Goal: Check status: Check status

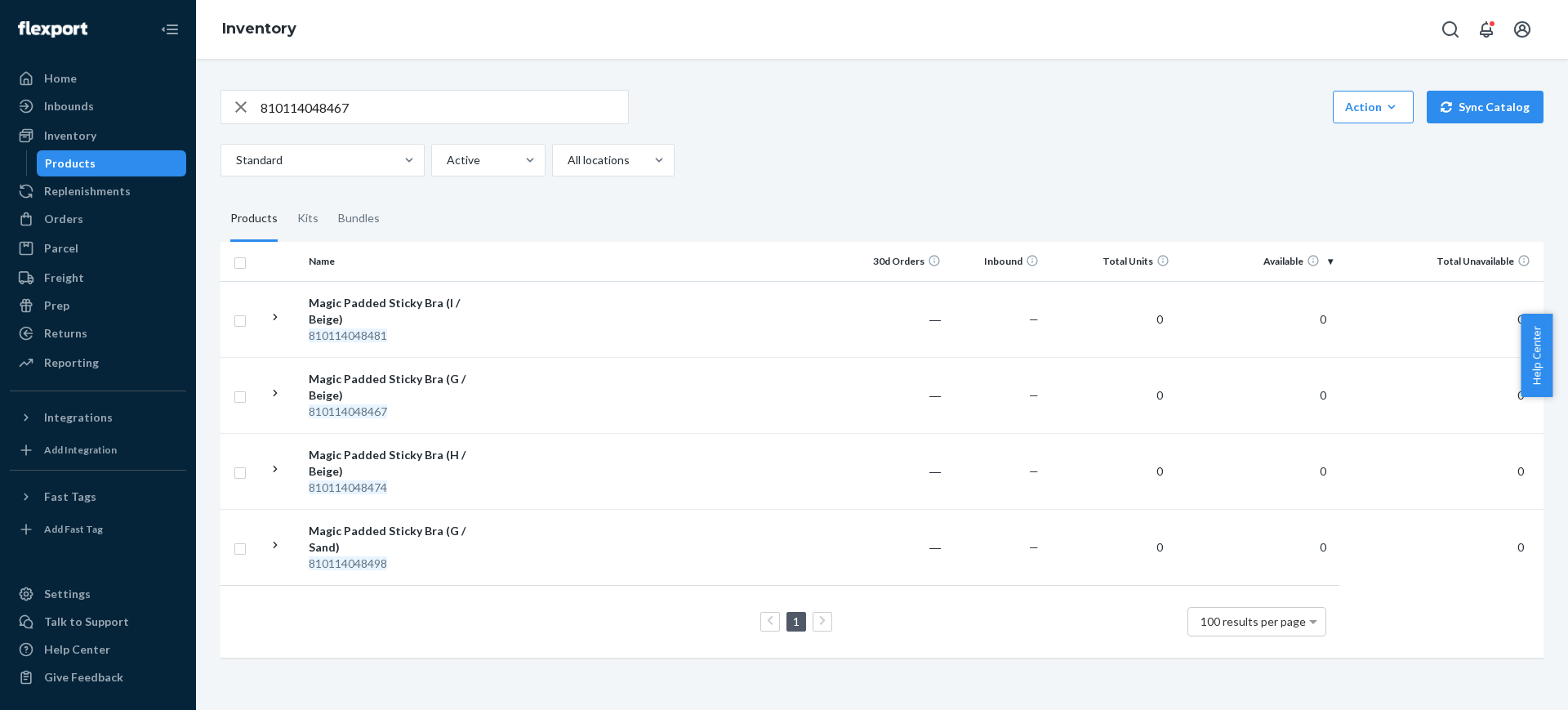
click at [377, 115] on input "810114048467" at bounding box center [444, 107] width 367 height 33
paste input "4179"
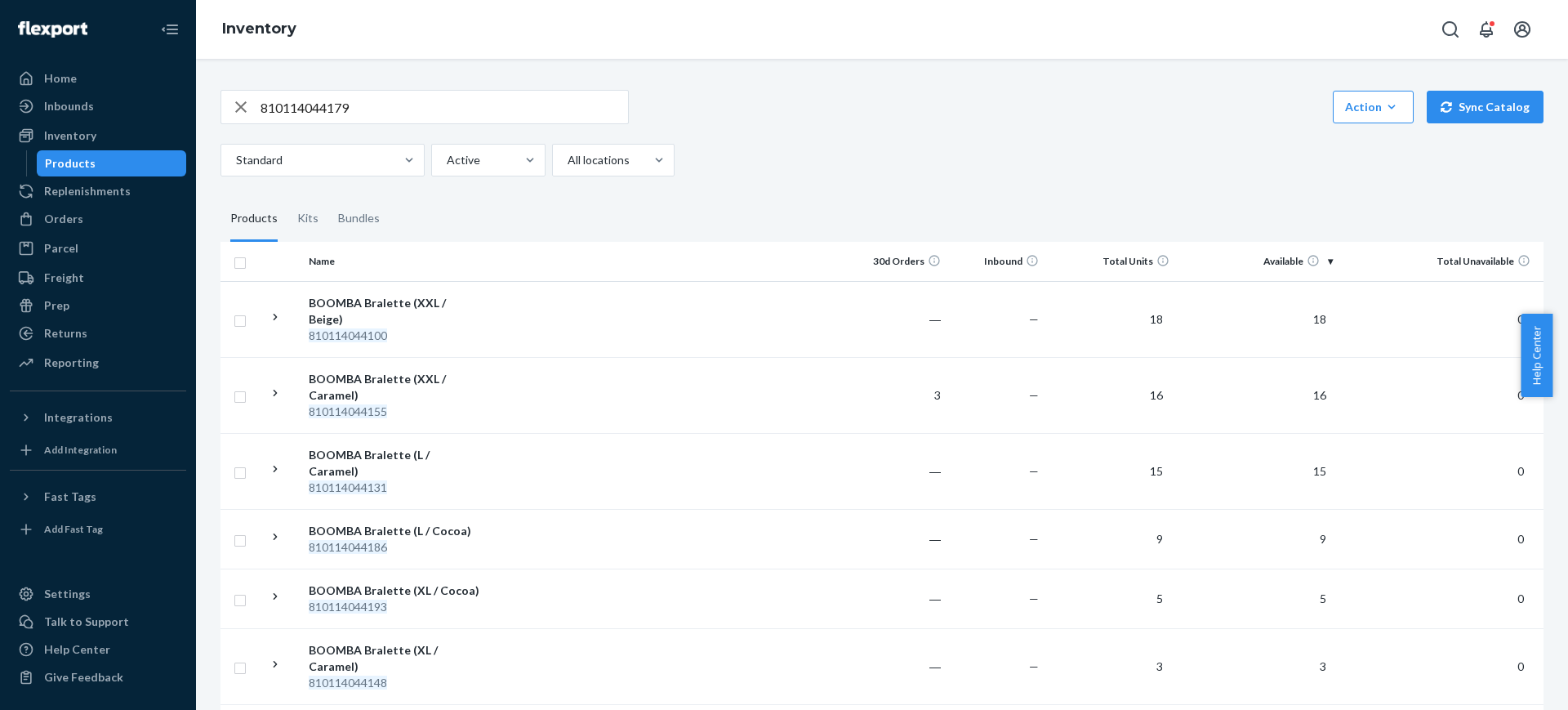
click at [445, 113] on input "810114044179" at bounding box center [444, 107] width 367 height 33
click at [424, 107] on input "810114044179" at bounding box center [444, 107] width 367 height 33
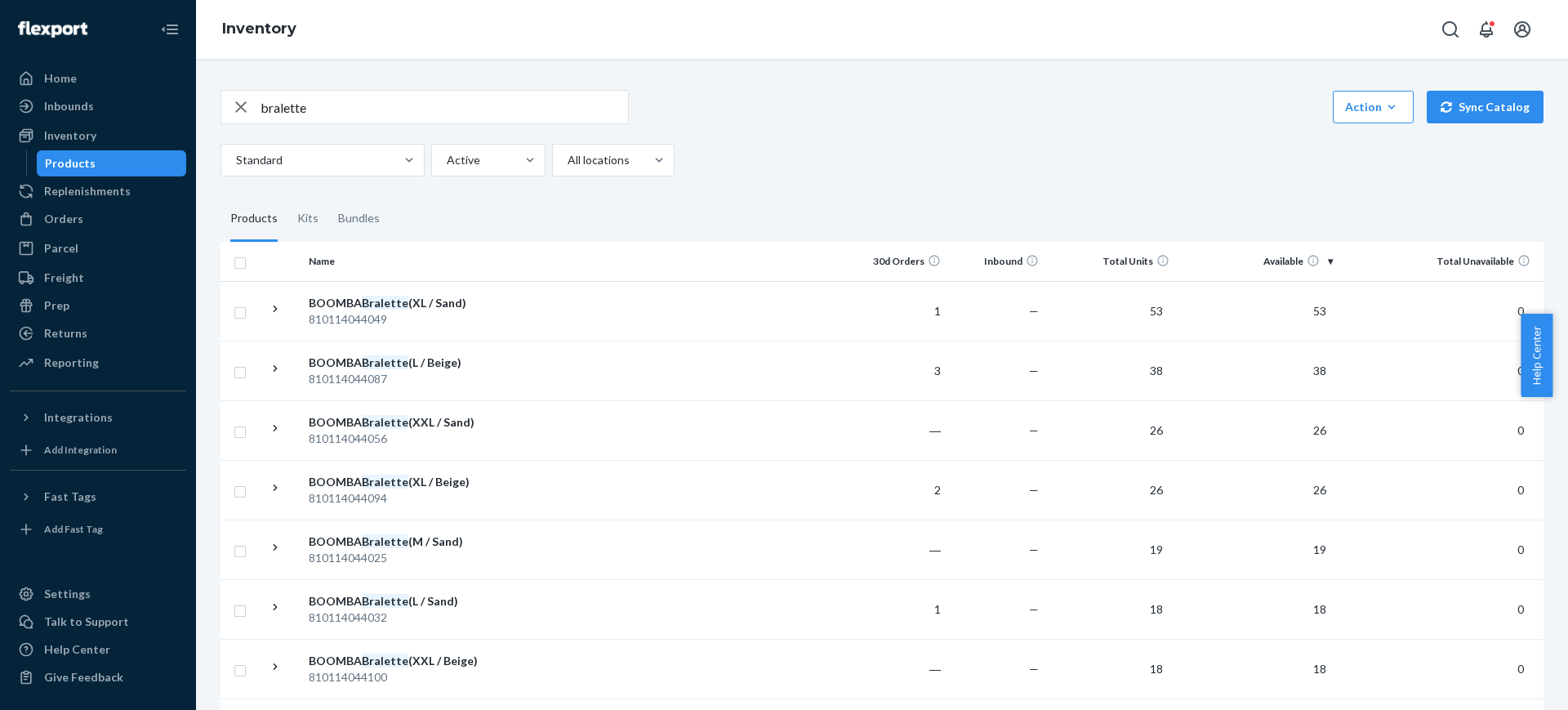
click at [342, 103] on input "bralette" at bounding box center [444, 107] width 367 height 33
paste input "810114042144"
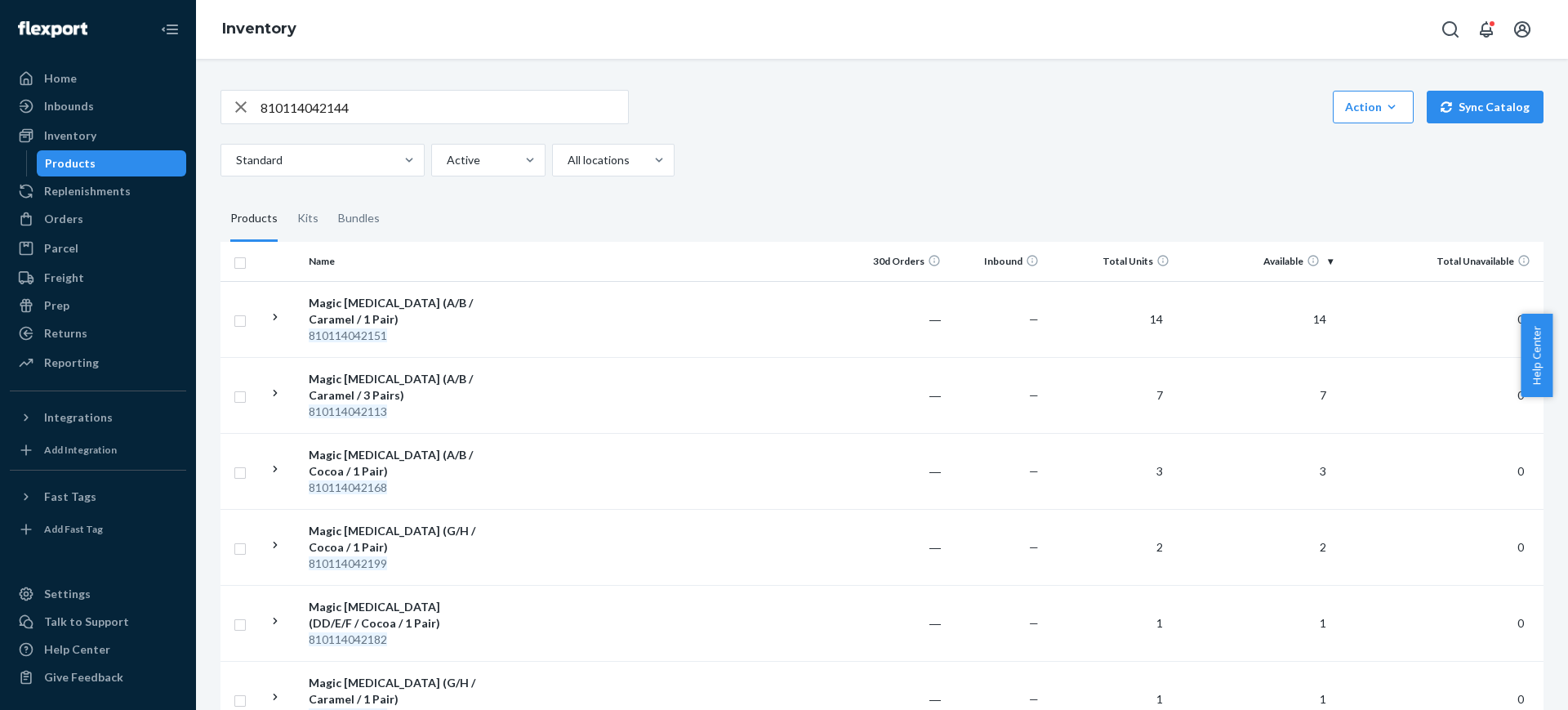
click at [485, 119] on input "810114042144" at bounding box center [444, 107] width 367 height 33
click at [484, 119] on input "810114042144" at bounding box center [444, 107] width 367 height 33
paste input "5572"
click at [451, 119] on input "810114045572" at bounding box center [444, 107] width 367 height 33
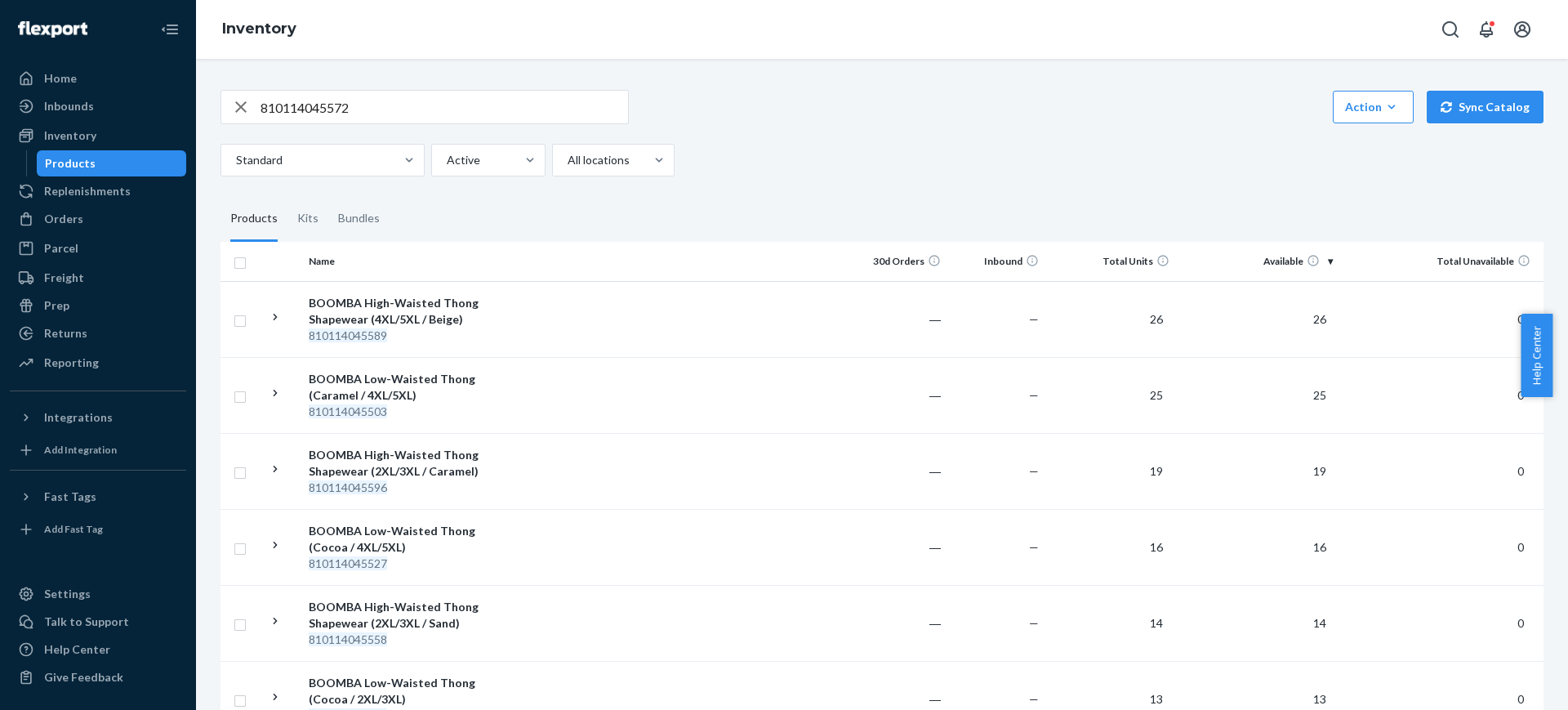
click at [451, 119] on input "810114045572" at bounding box center [444, 107] width 367 height 33
paste input "2267"
click at [474, 106] on input "810114042267" at bounding box center [444, 107] width 367 height 33
paste input "810114042144"
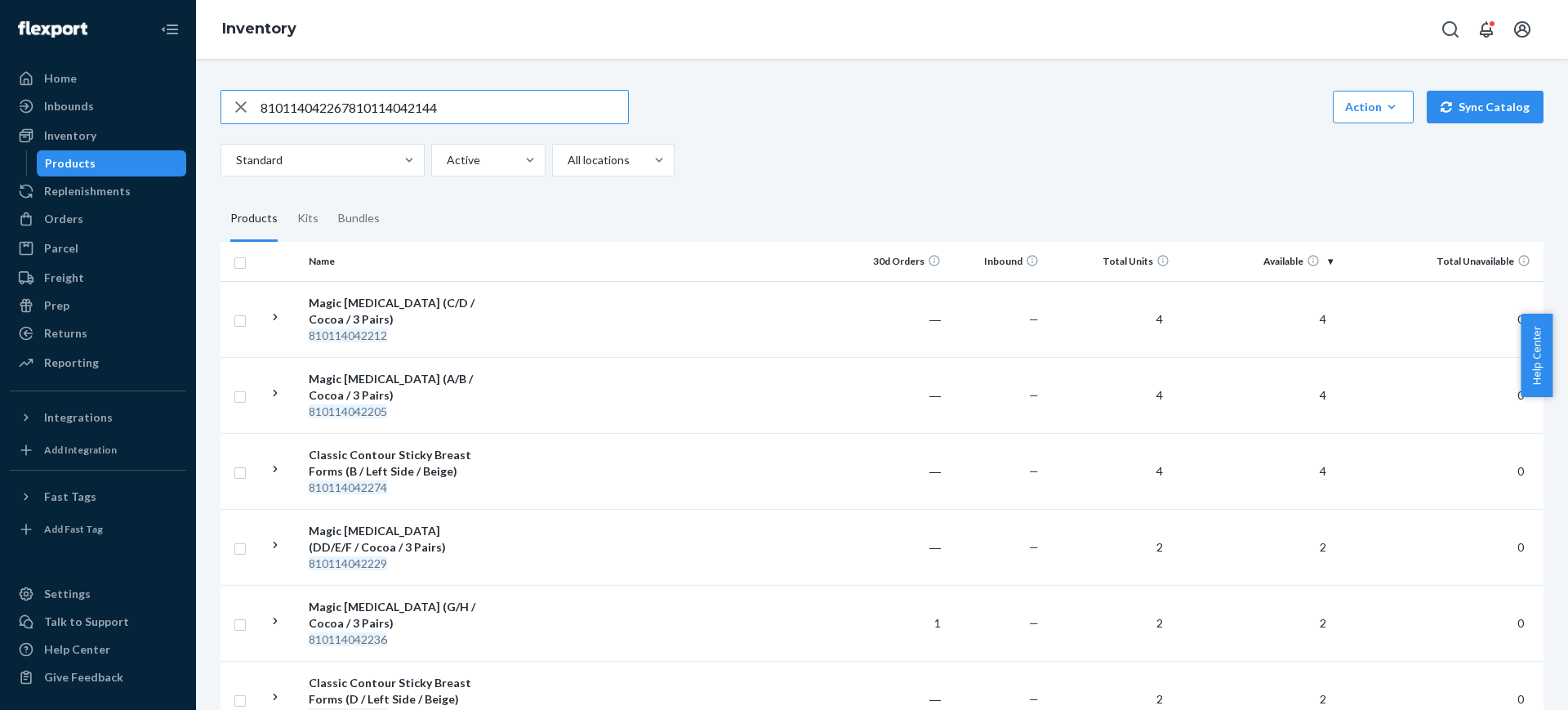
paste input "text"
click at [449, 123] on input "810114042144" at bounding box center [444, 107] width 367 height 33
paste input "4049"
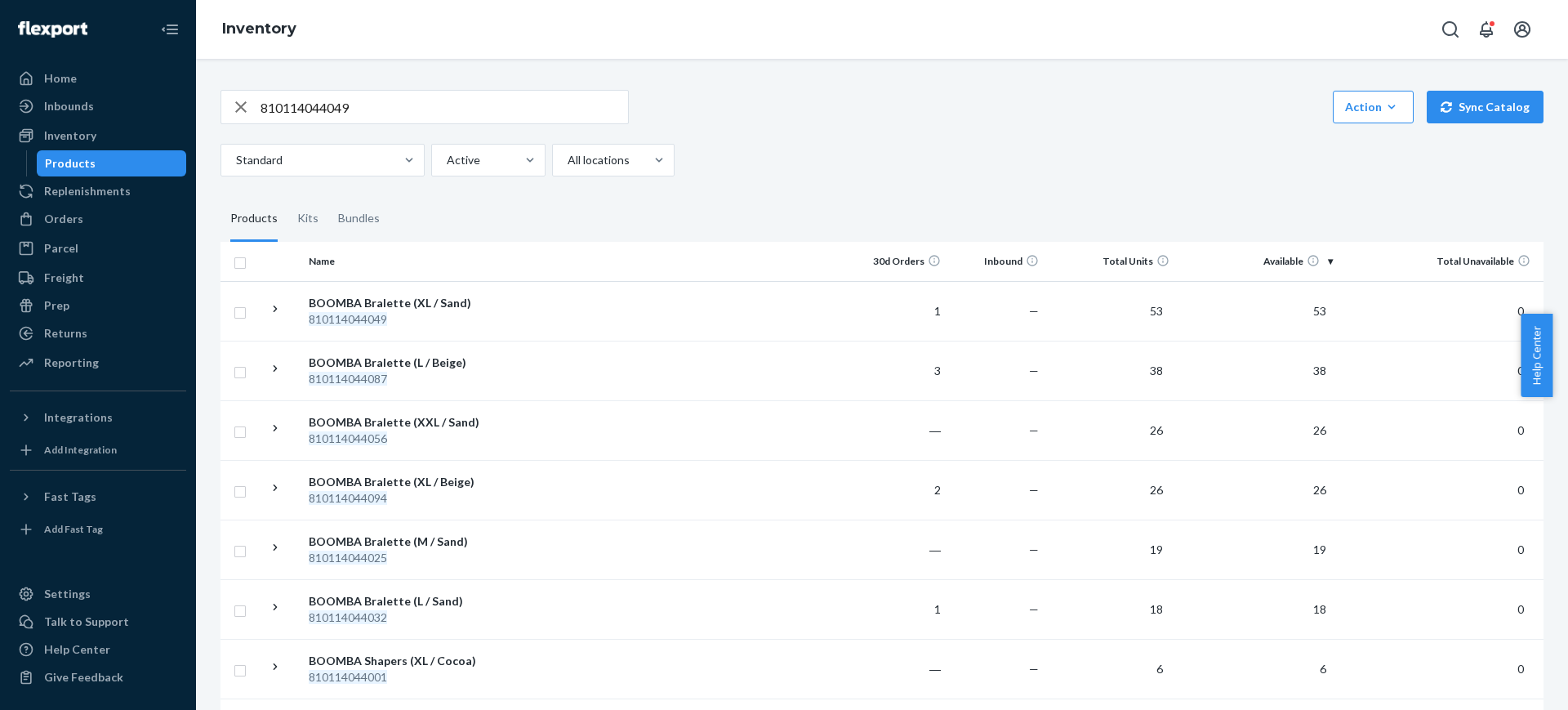
click at [531, 105] on input "810114044049" at bounding box center [444, 107] width 367 height 33
paste input "826"
type input "810114048269"
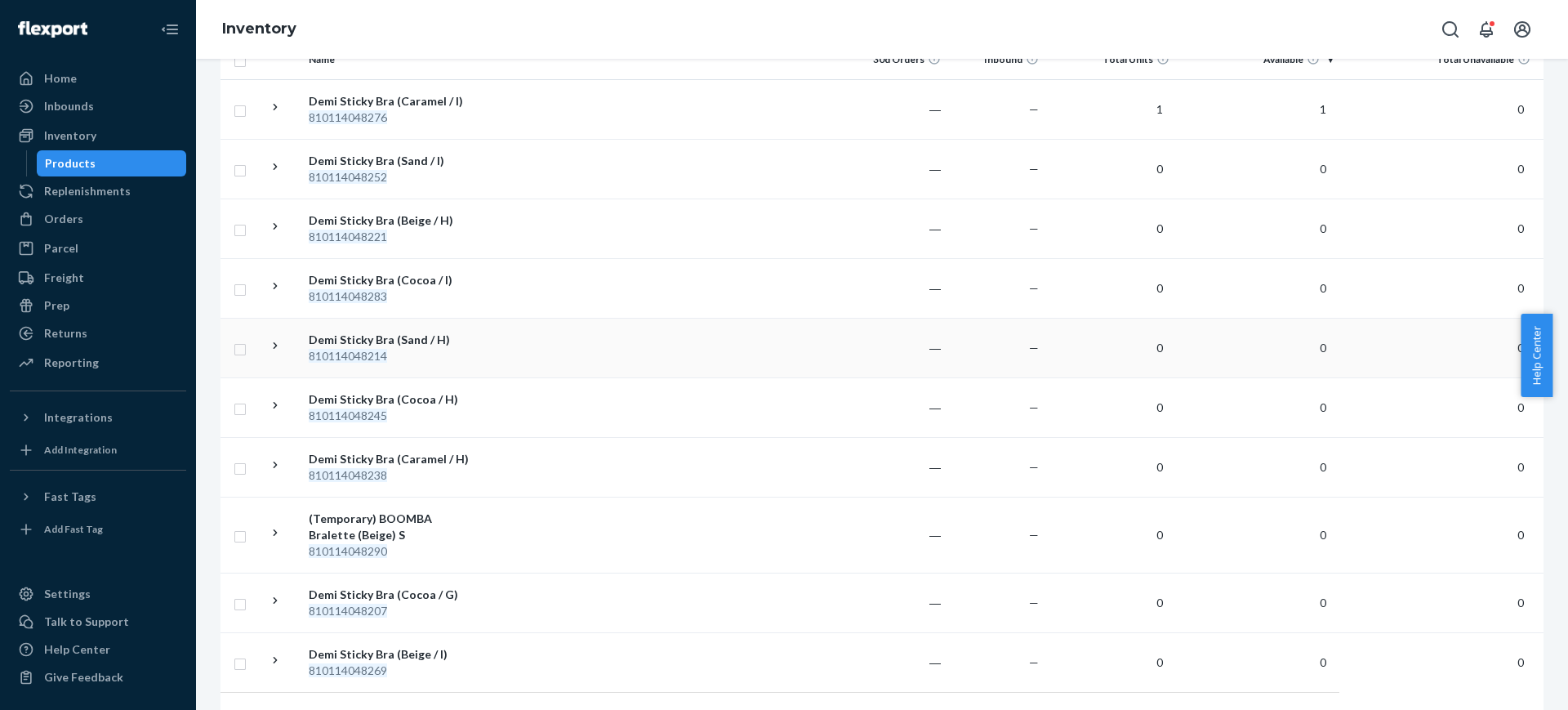
scroll to position [204, 0]
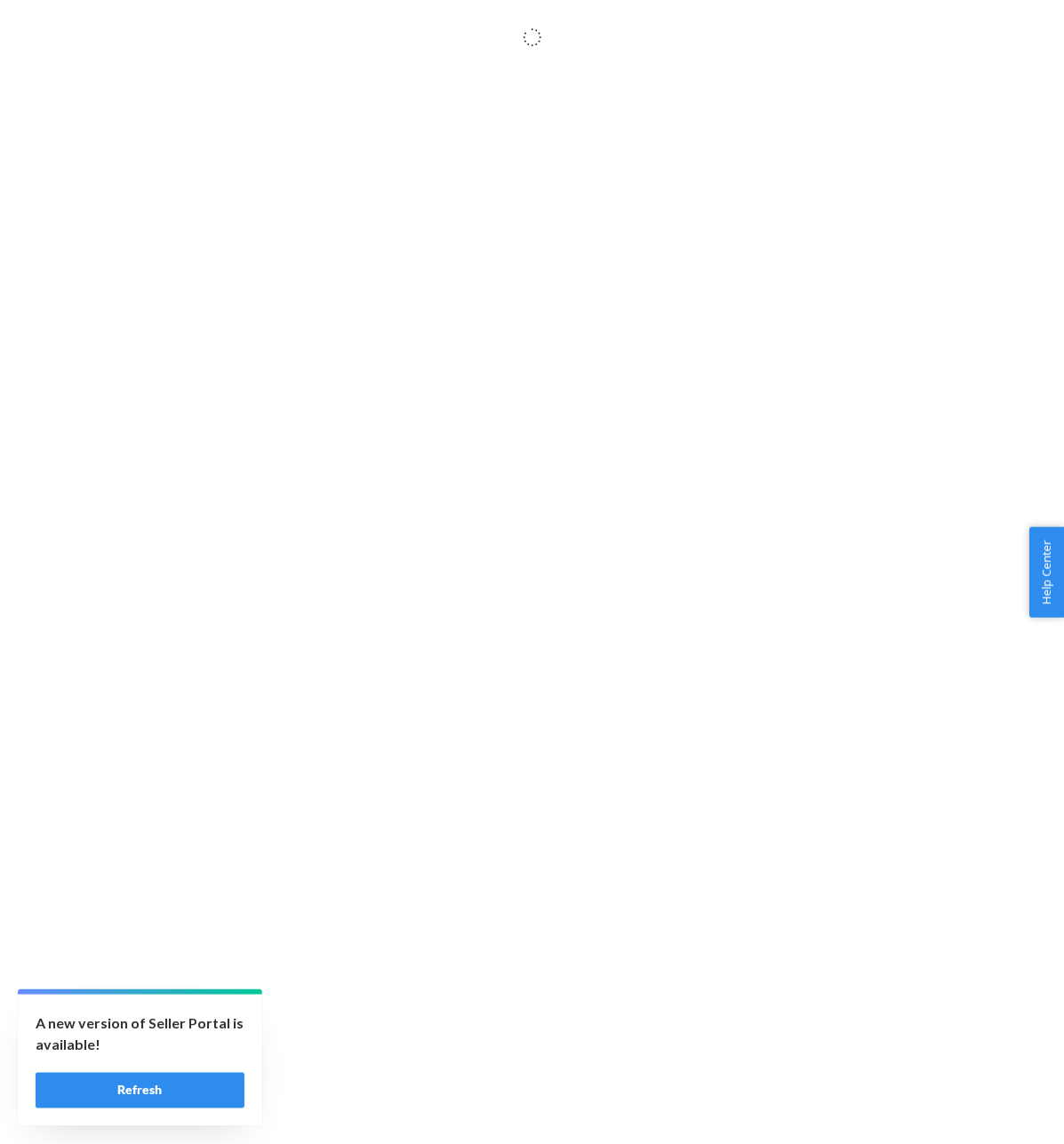
click at [172, 1089] on button "Refresh" at bounding box center [140, 1091] width 209 height 36
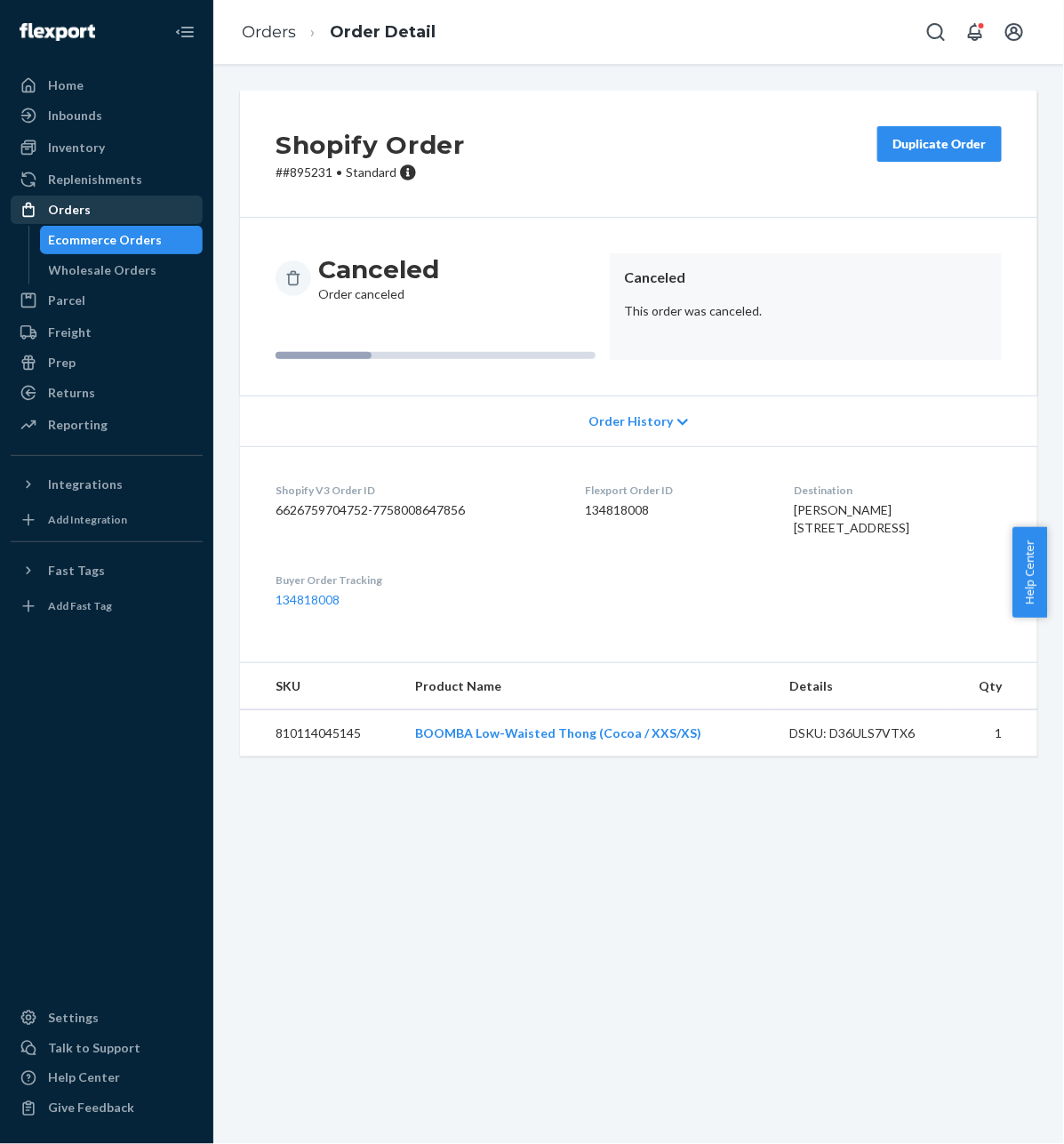
click at [107, 216] on div "Orders" at bounding box center [107, 210] width 188 height 25
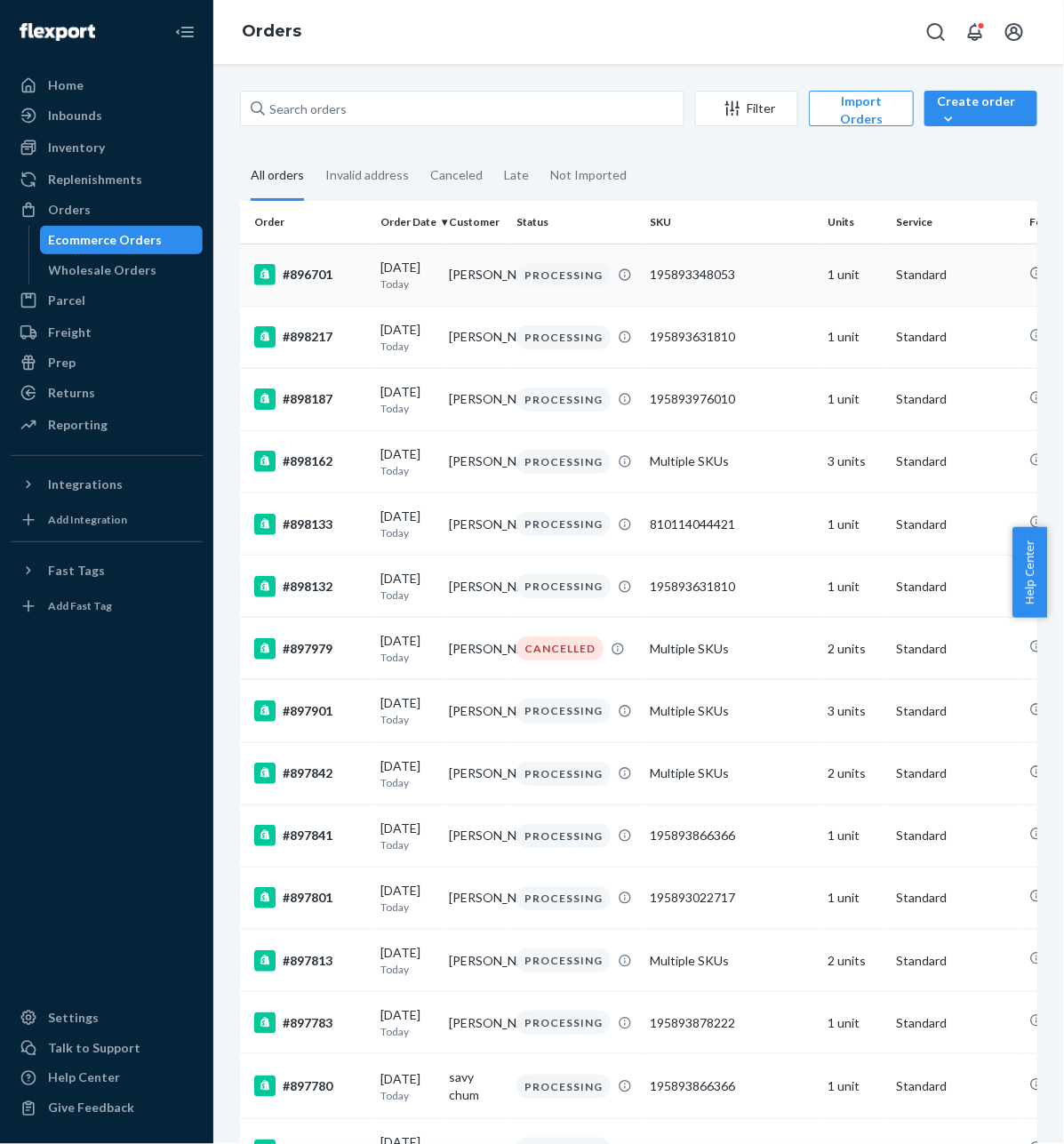
click at [333, 271] on div "#896701" at bounding box center [310, 275] width 112 height 21
click at [180, 36] on icon "Close Navigation" at bounding box center [184, 31] width 21 height 21
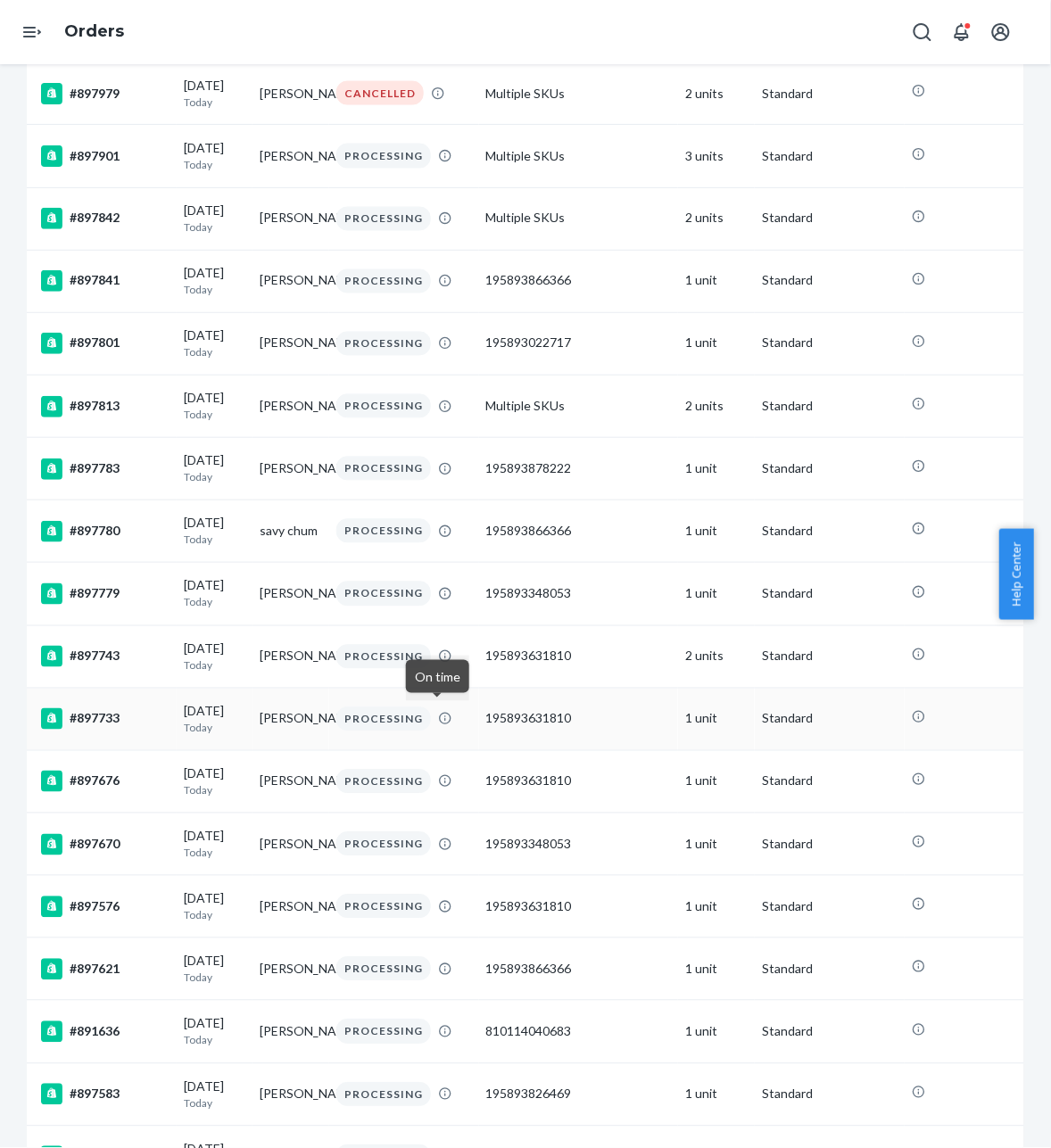
scroll to position [670, 0]
